Goal: Information Seeking & Learning: Learn about a topic

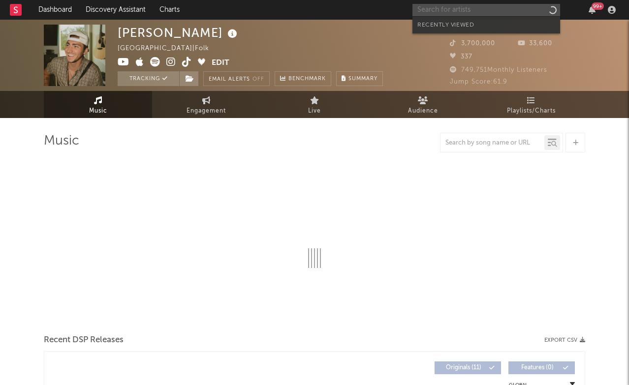
click at [460, 13] on input "text" at bounding box center [487, 10] width 148 height 12
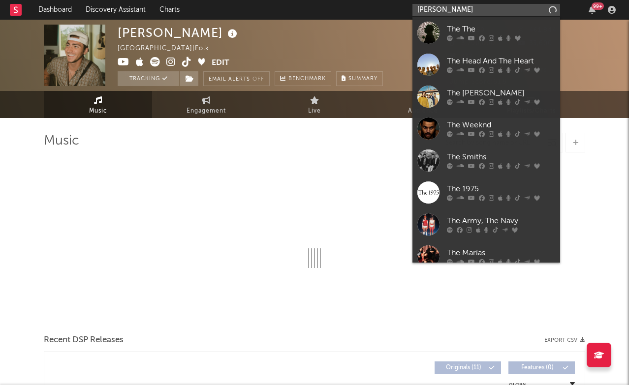
type input "[PERSON_NAME]"
select select "6m"
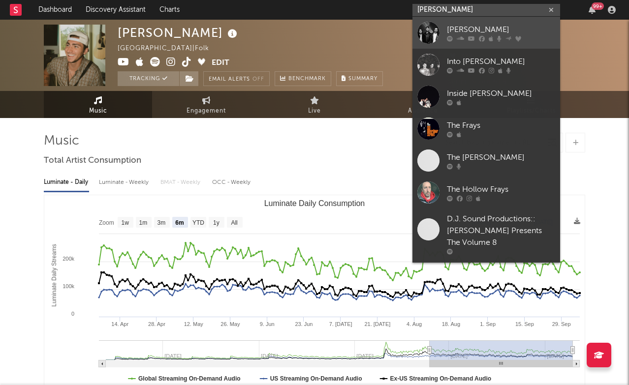
type input "[PERSON_NAME]"
click at [488, 26] on div "[PERSON_NAME]" at bounding box center [501, 30] width 108 height 12
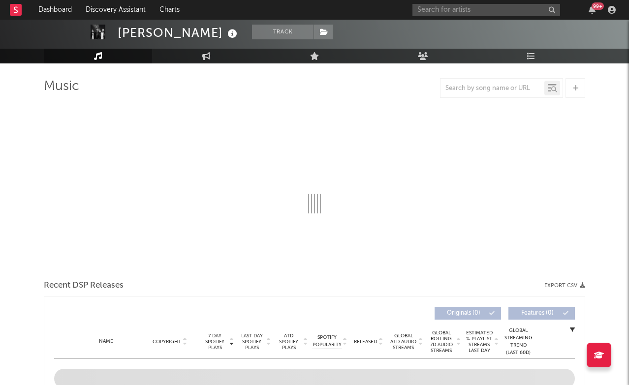
scroll to position [55, 0]
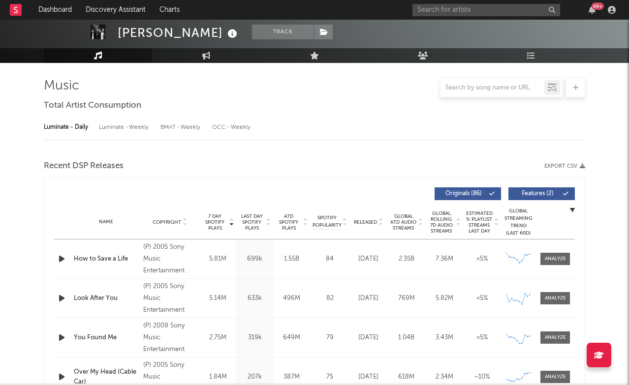
select select "6m"
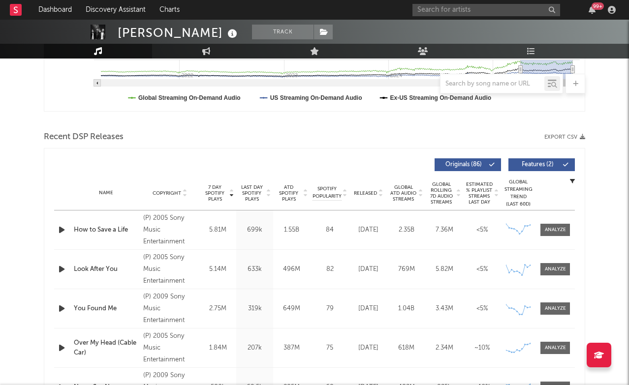
scroll to position [120, 0]
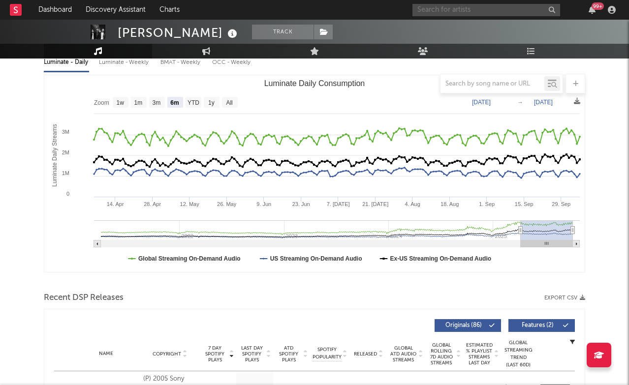
click at [481, 4] on input "text" at bounding box center [487, 10] width 148 height 12
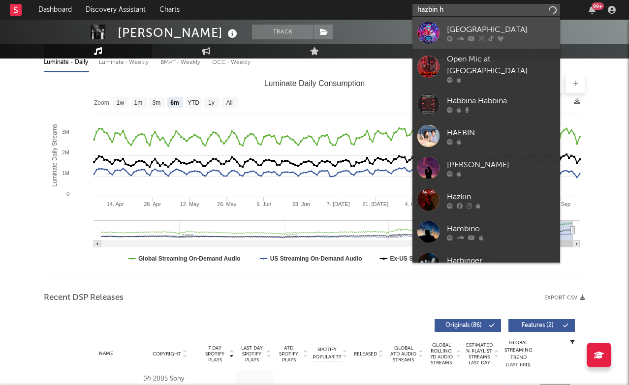
type input "hazbin h"
click at [486, 28] on div "[GEOGRAPHIC_DATA]" at bounding box center [501, 30] width 108 height 12
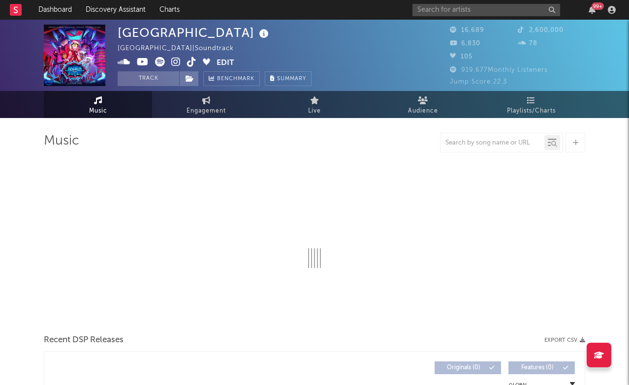
select select "1w"
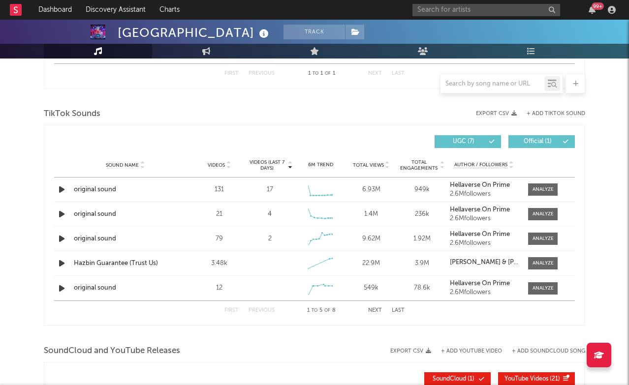
scroll to position [469, 0]
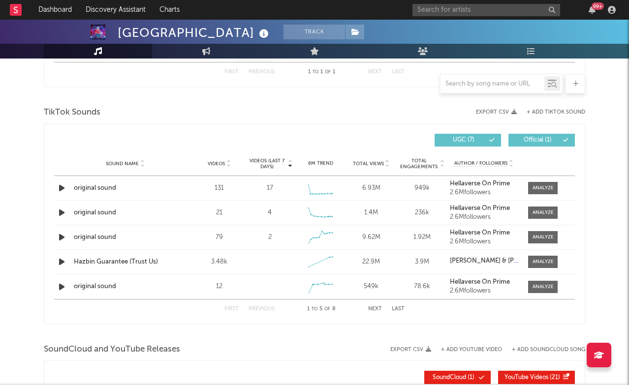
click at [220, 170] on div "Sound Name Videos Videos (last 7 days) Weekly Growth % 6M Trend Total Views Tot…" at bounding box center [314, 164] width 521 height 25
click at [225, 162] on div at bounding box center [228, 163] width 6 height 7
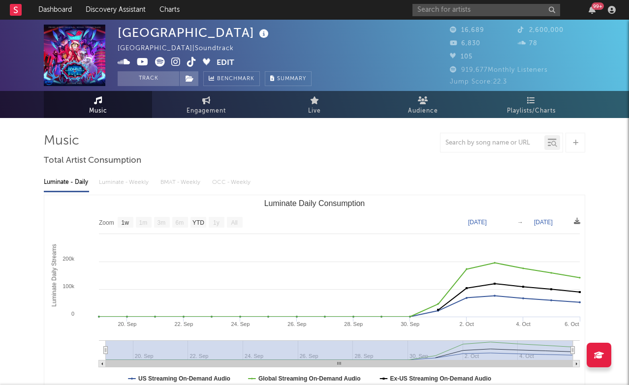
scroll to position [0, 0]
click at [449, 8] on input "text" at bounding box center [487, 10] width 148 height 12
click at [508, 8] on input "hellaverse" at bounding box center [487, 10] width 148 height 12
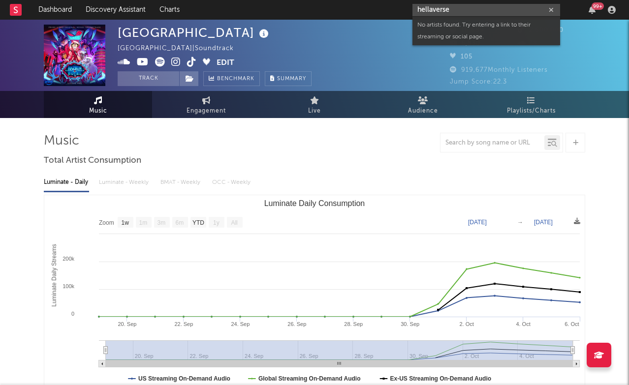
click at [508, 8] on input "hellaverse" at bounding box center [487, 10] width 148 height 12
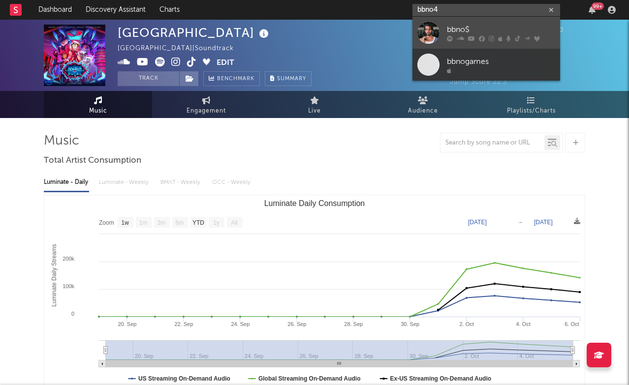
type input "bbno4"
click at [509, 32] on div "bbno$" at bounding box center [501, 30] width 108 height 12
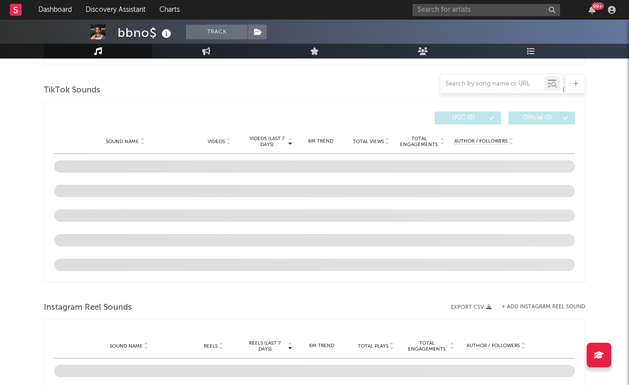
scroll to position [580, 0]
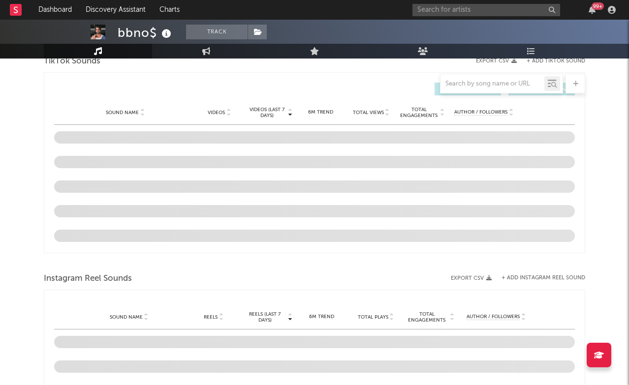
select select "6m"
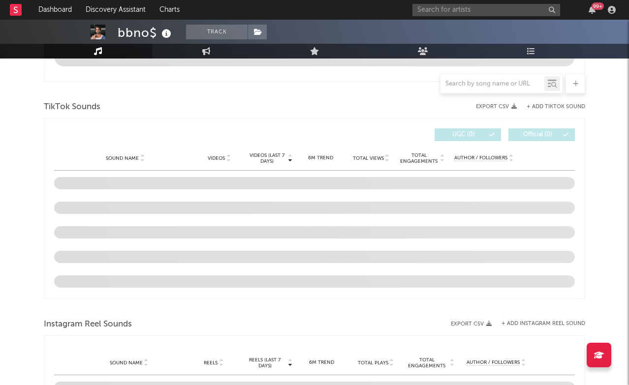
scroll to position [621, 0]
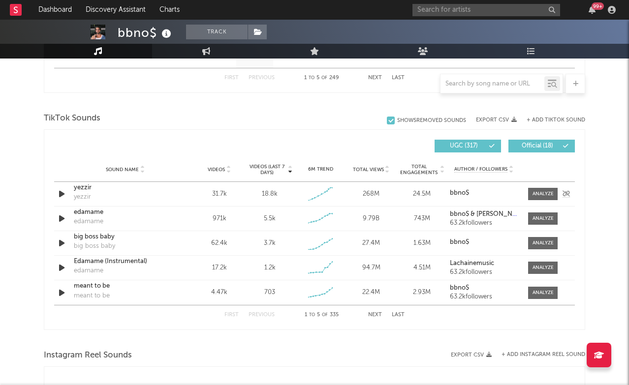
click at [83, 191] on div "yezzir" at bounding box center [125, 188] width 103 height 10
click at [550, 193] on div at bounding box center [543, 194] width 21 height 7
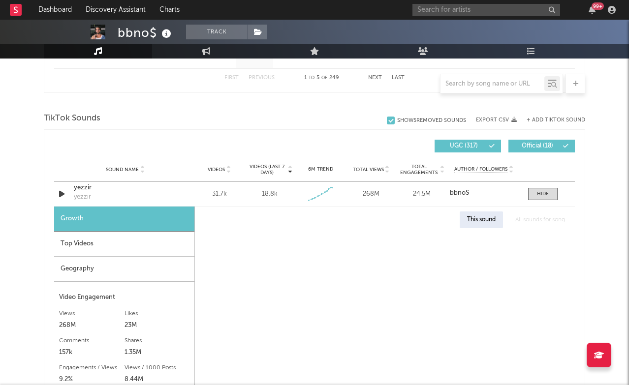
select select "1w"
